Goal: Book appointment/travel/reservation

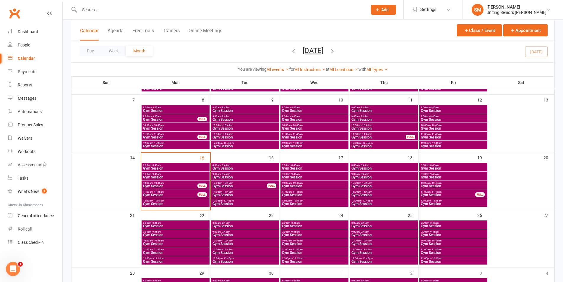
click at [300, 164] on span "8:00am - 8:45am" at bounding box center [315, 165] width 66 height 3
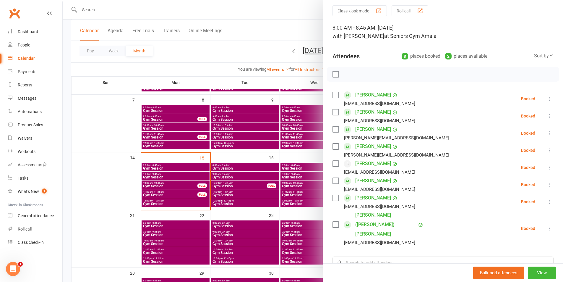
scroll to position [30, 0]
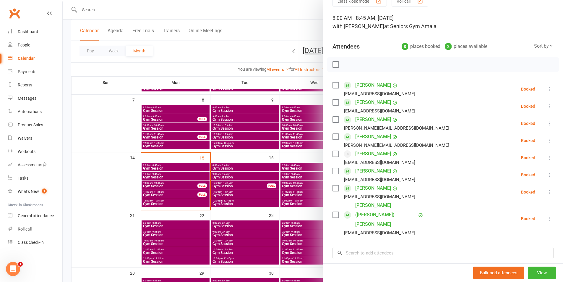
click at [287, 196] on div at bounding box center [313, 141] width 500 height 282
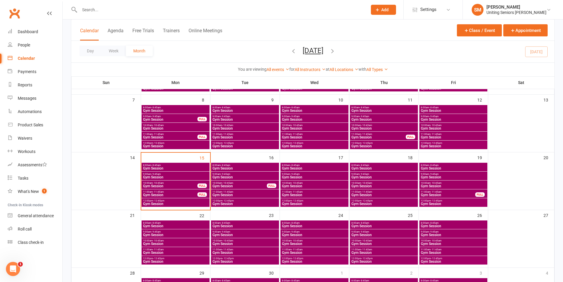
click at [301, 183] on span "- 10:45am" at bounding box center [297, 182] width 11 height 3
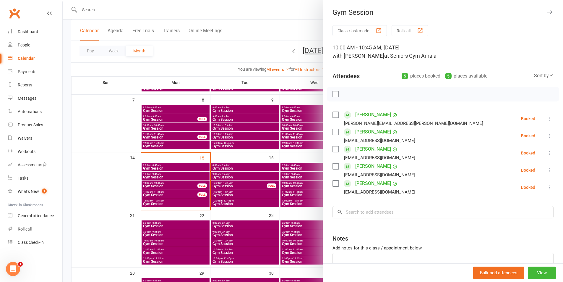
click at [547, 152] on icon at bounding box center [550, 153] width 6 height 6
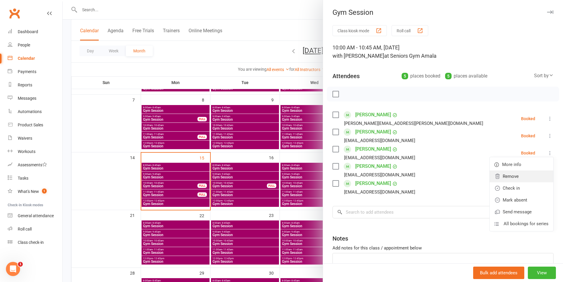
click at [494, 174] on icon at bounding box center [497, 176] width 6 height 6
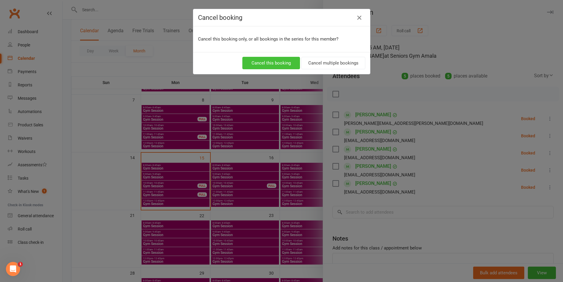
click at [284, 63] on button "Cancel this booking" at bounding box center [271, 63] width 58 height 12
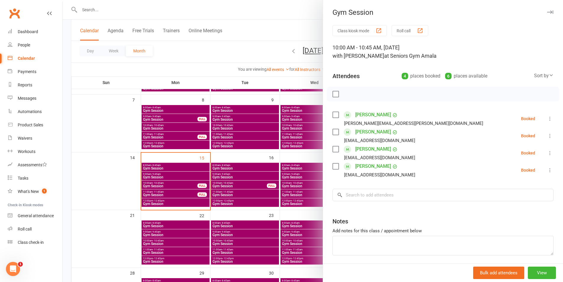
click at [292, 166] on div at bounding box center [313, 141] width 500 height 282
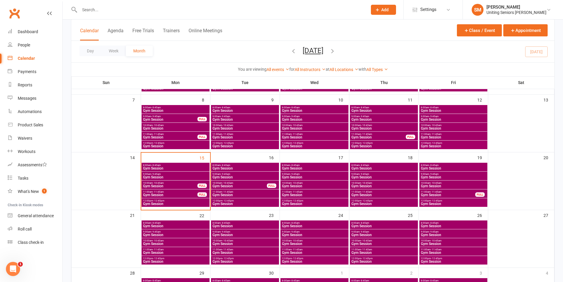
click at [300, 167] on span "Gym Session" at bounding box center [315, 168] width 66 height 4
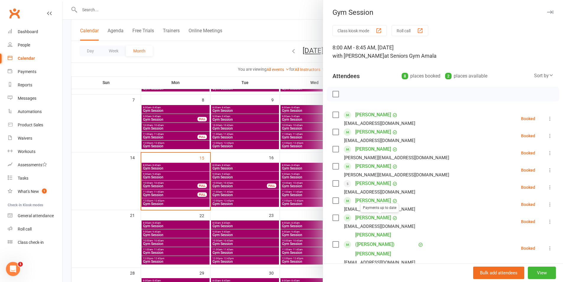
click at [376, 276] on input "search" at bounding box center [442, 282] width 221 height 12
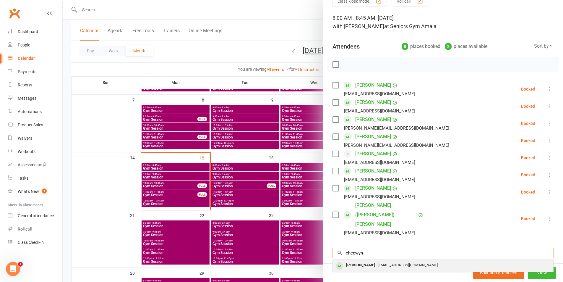
type input "chegwyn"
click at [364, 261] on div "[PERSON_NAME]" at bounding box center [361, 265] width 34 height 9
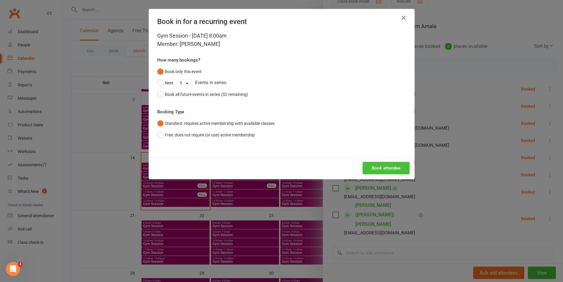
click at [377, 169] on button "Book attendee" at bounding box center [386, 168] width 47 height 12
